Goal: Check status: Check status

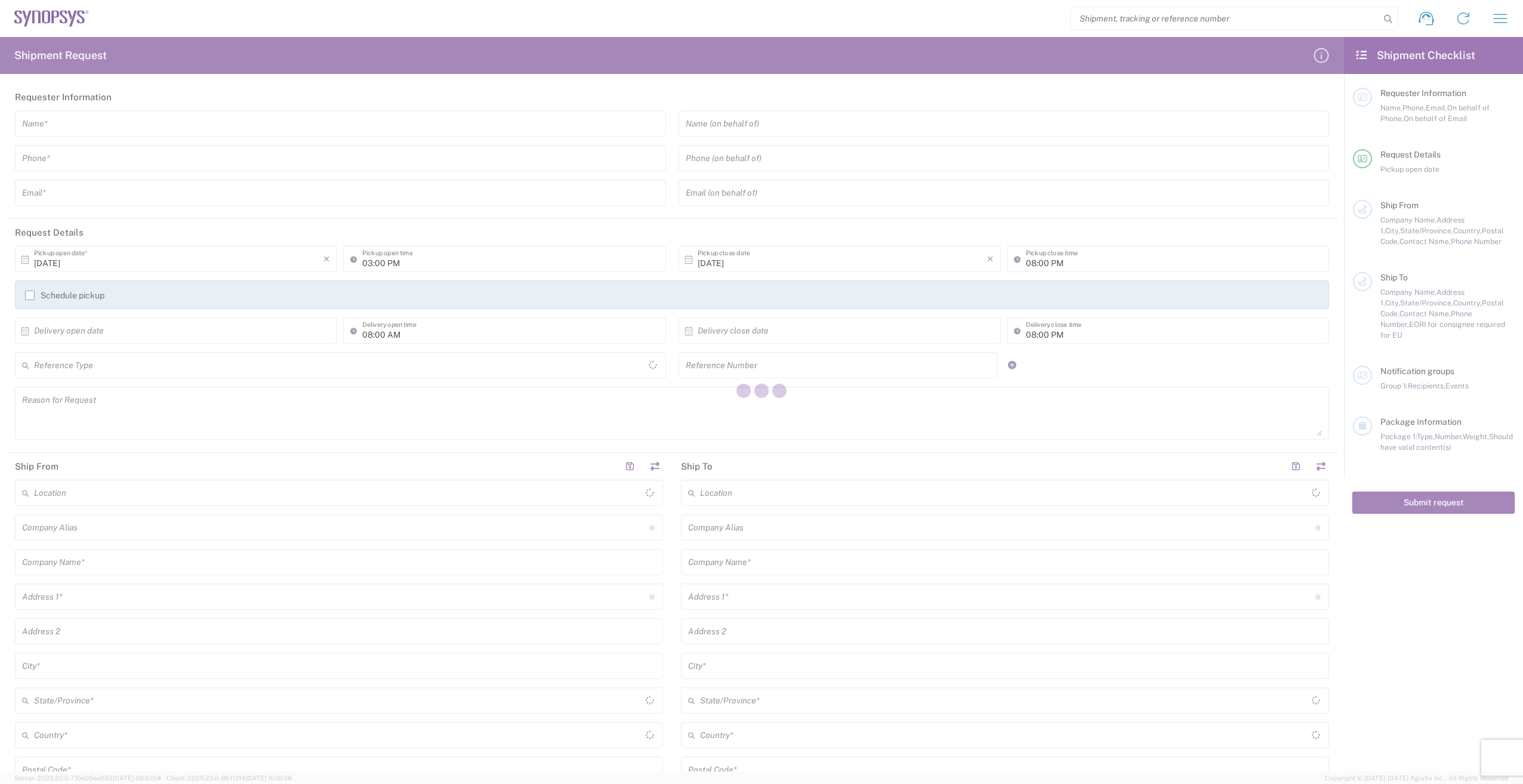
click at [1131, 18] on div at bounding box center [761, 392] width 1523 height 784
type input "[GEOGRAPHIC_DATA]"
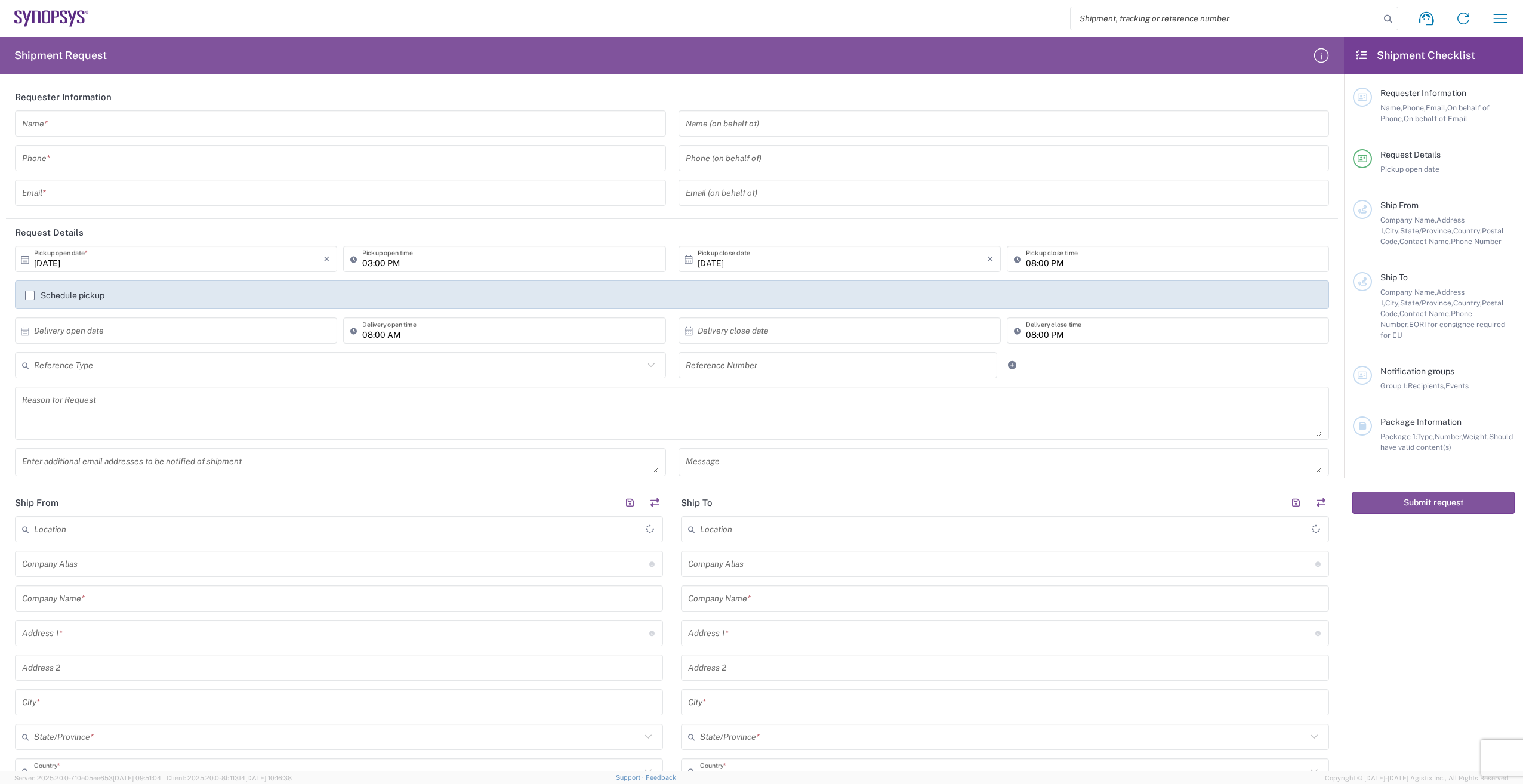
click at [1131, 18] on input "search" at bounding box center [1225, 19] width 309 height 23
paste input "56988846"
type input "56988846"
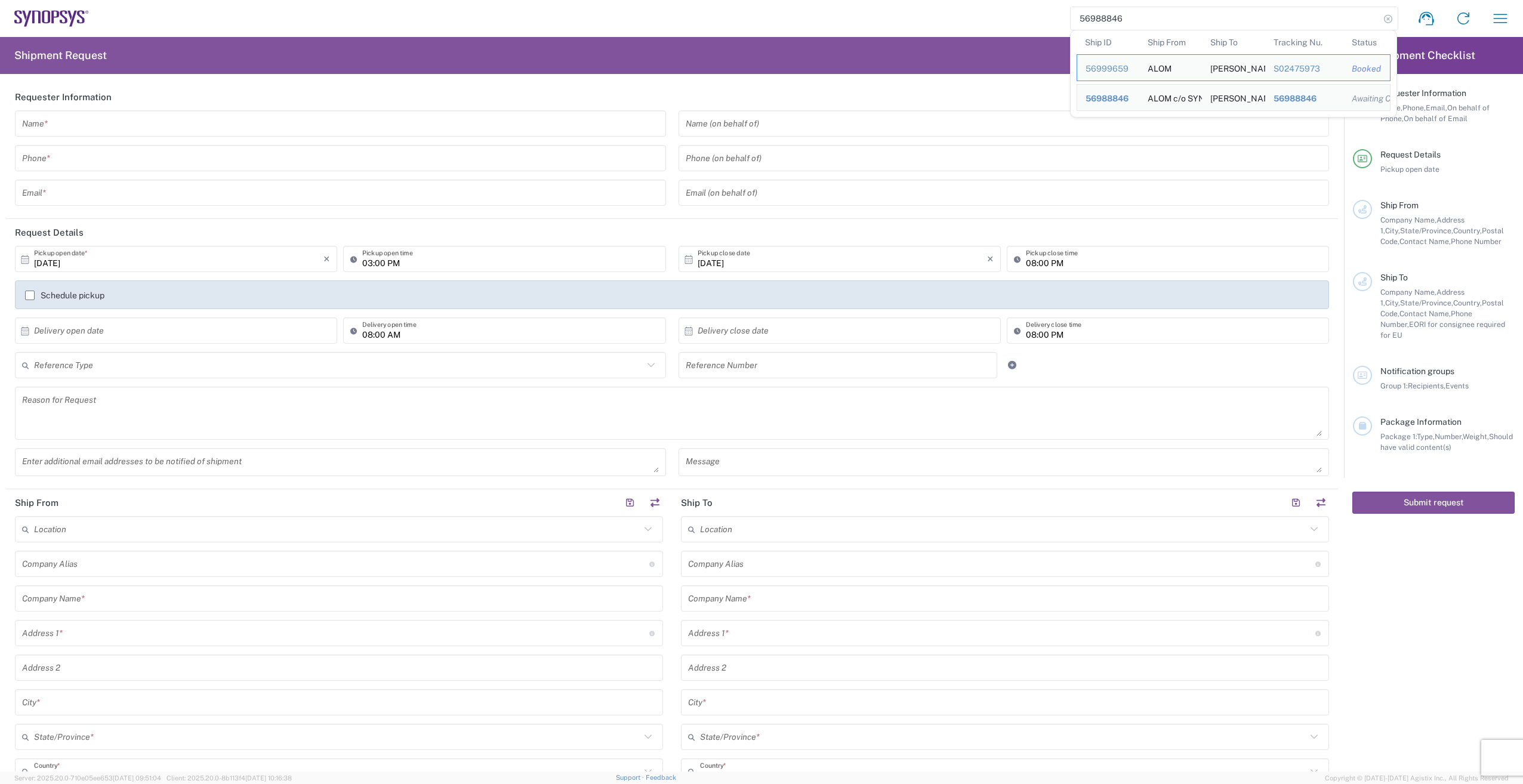
click at [1382, 20] on icon at bounding box center [1388, 19] width 16 height 16
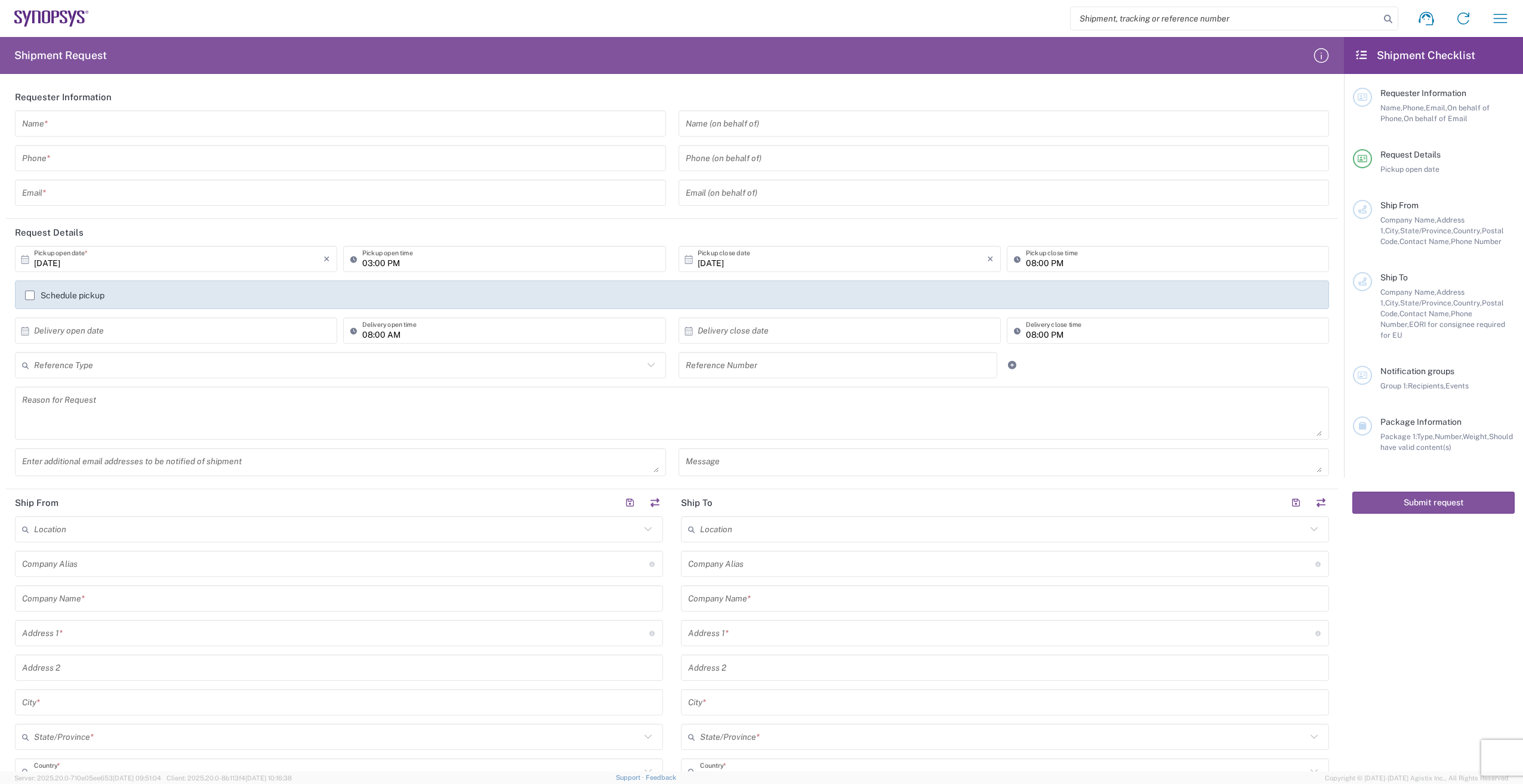
click at [1222, 17] on input "search" at bounding box center [1225, 19] width 309 height 23
paste input "56988846"
type input "56988846"
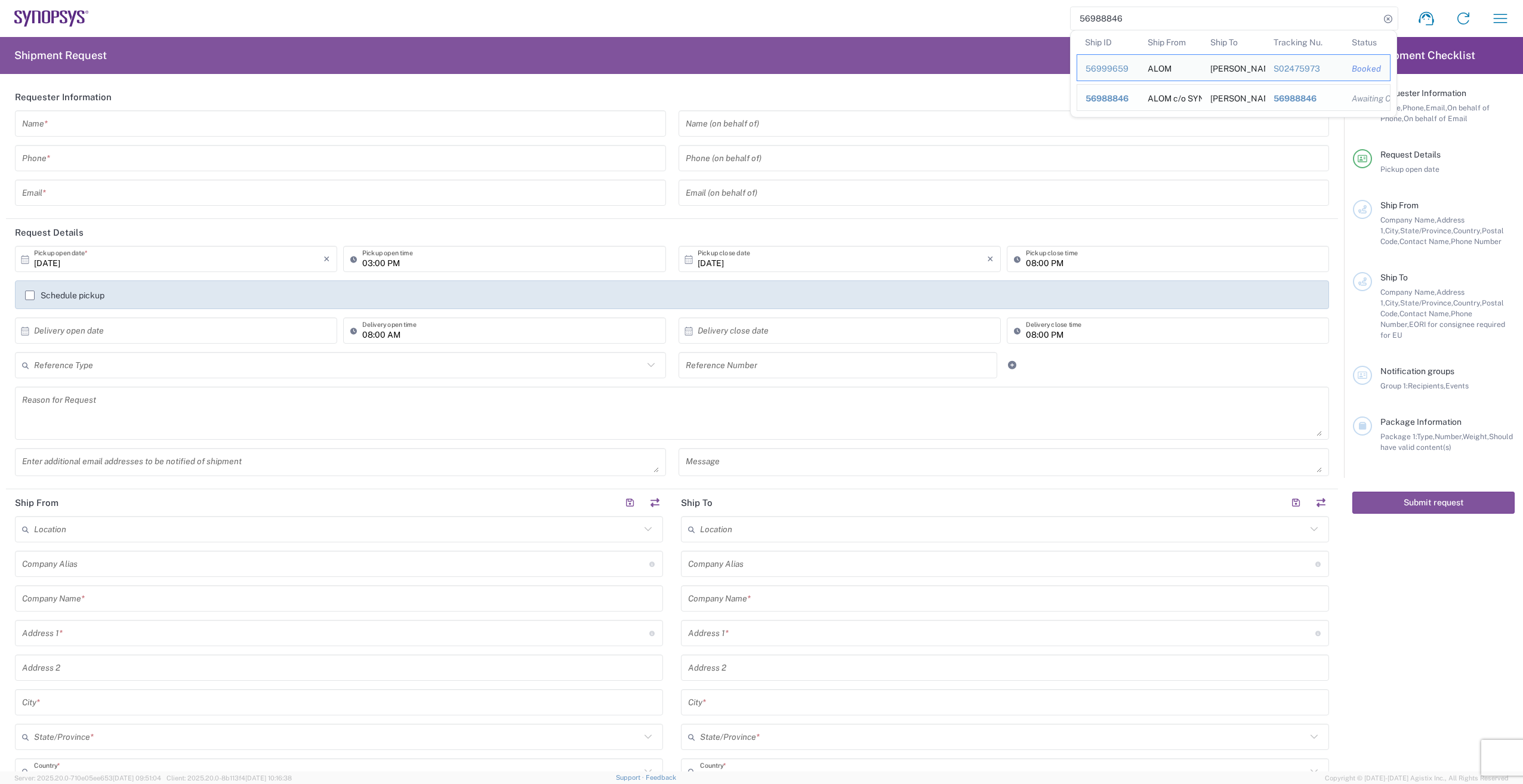
click at [1116, 97] on span "56988846" at bounding box center [1107, 98] width 43 height 10
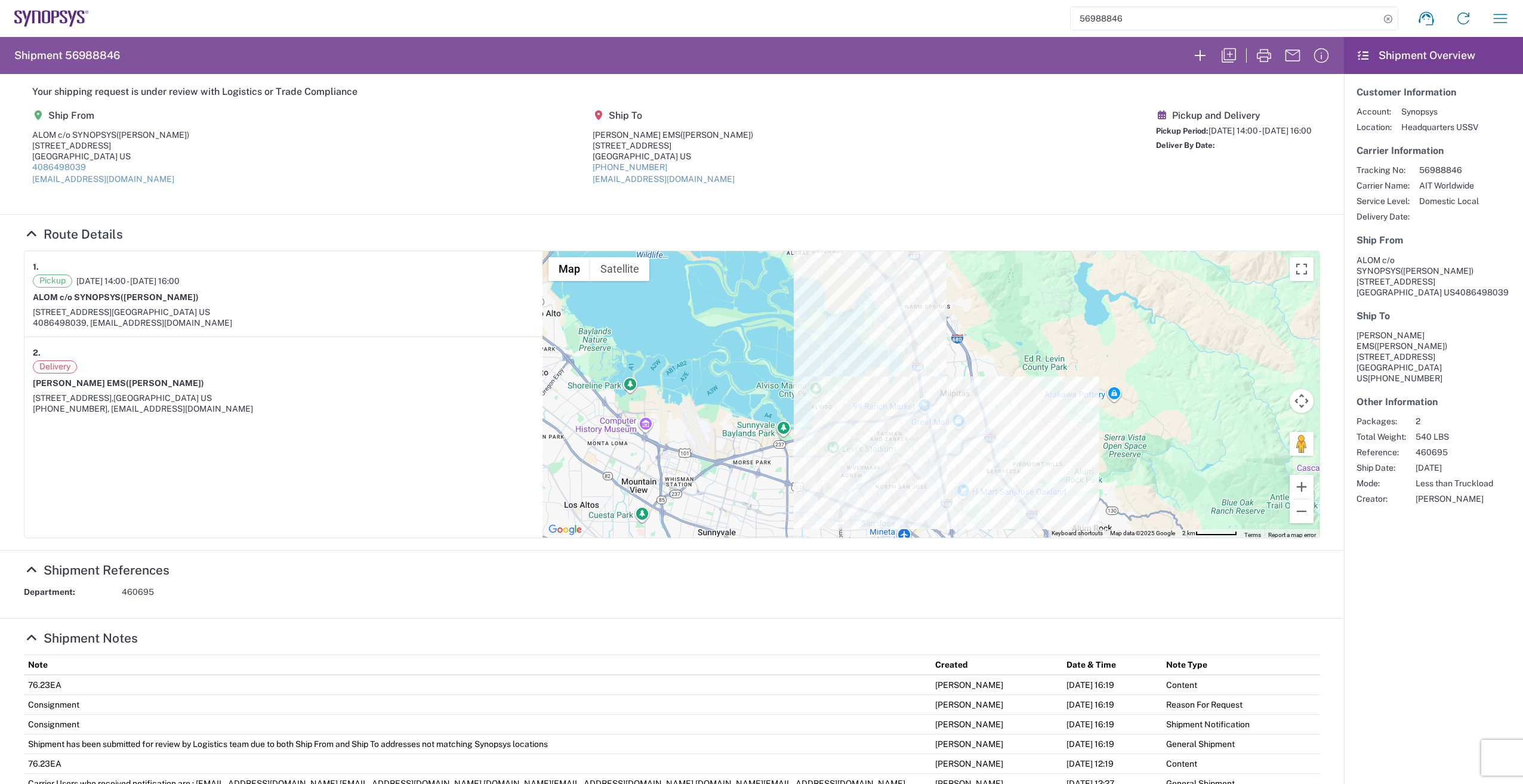
scroll to position [60, 0]
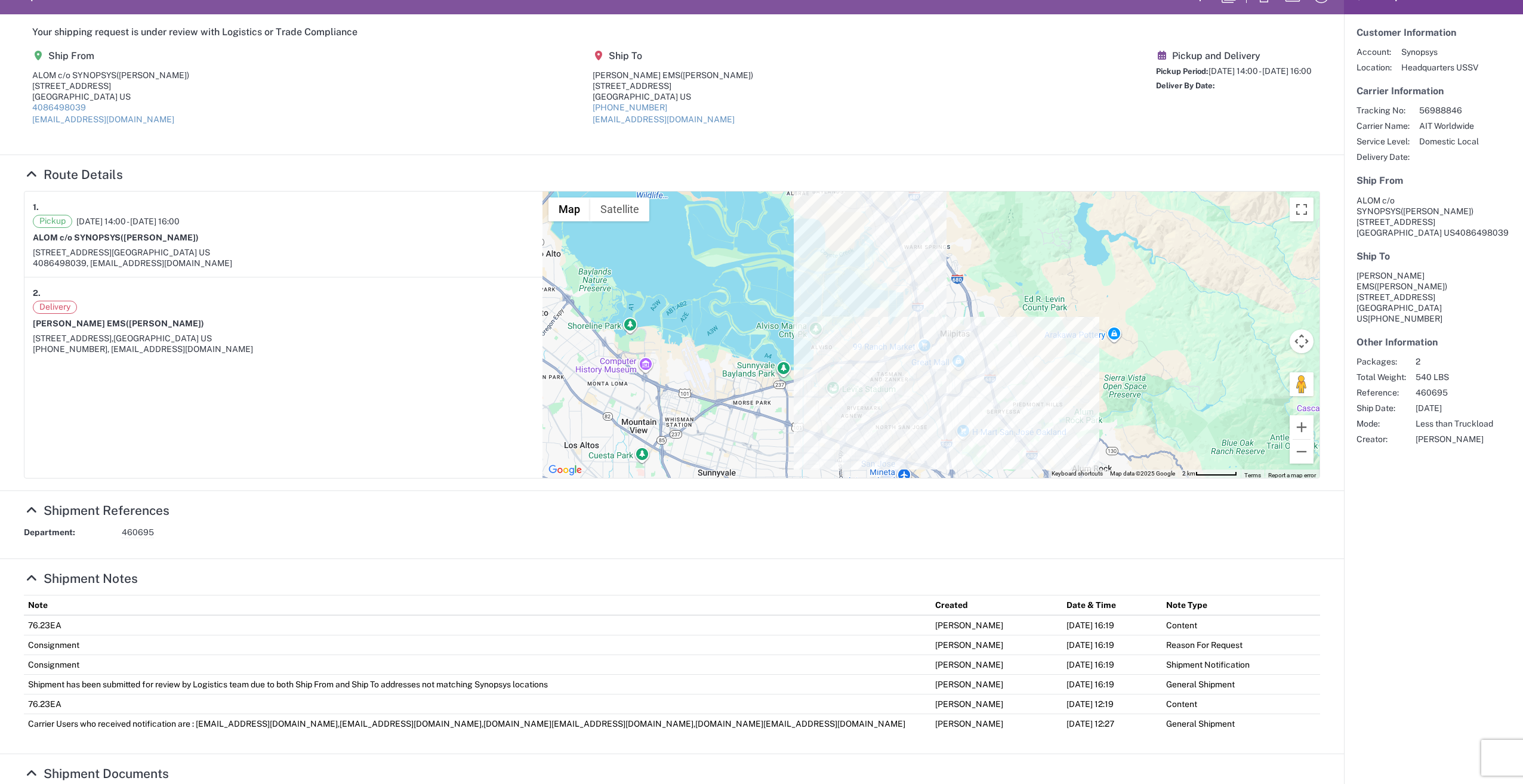
click at [1117, 725] on td "[DATE] 12:27" at bounding box center [1112, 724] width 100 height 20
